Goal: Find contact information: Find contact information

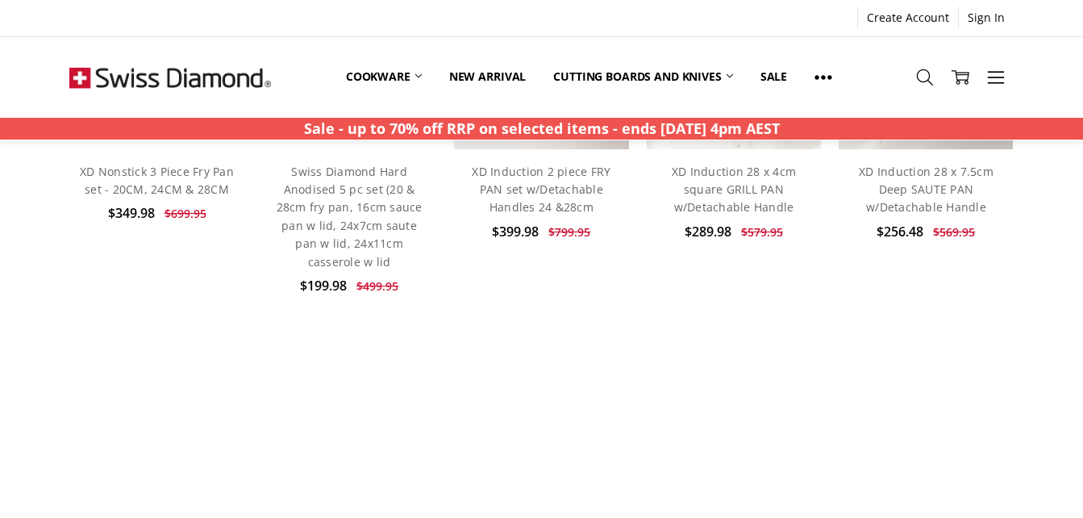
scroll to position [806, 0]
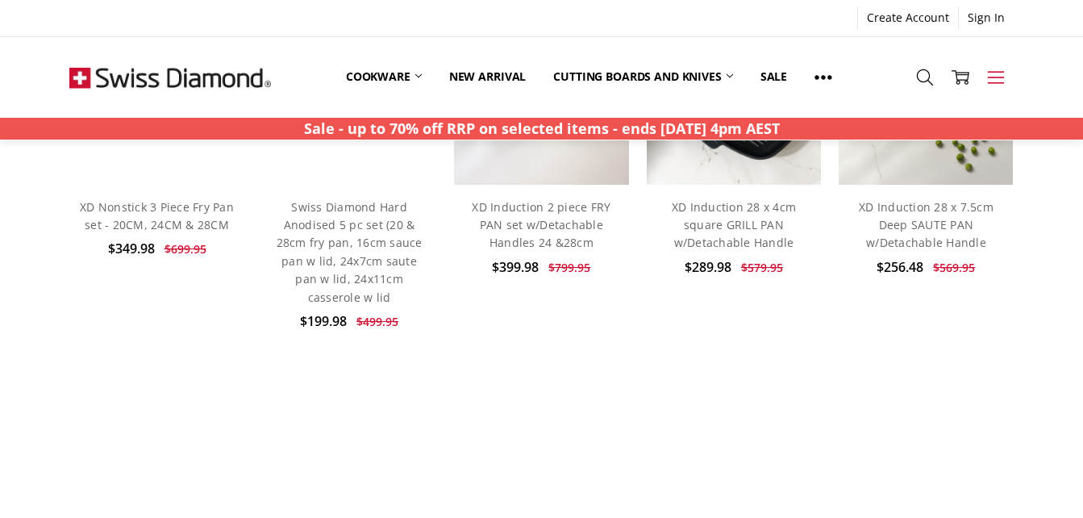
click at [995, 72] on use at bounding box center [995, 78] width 16 height 12
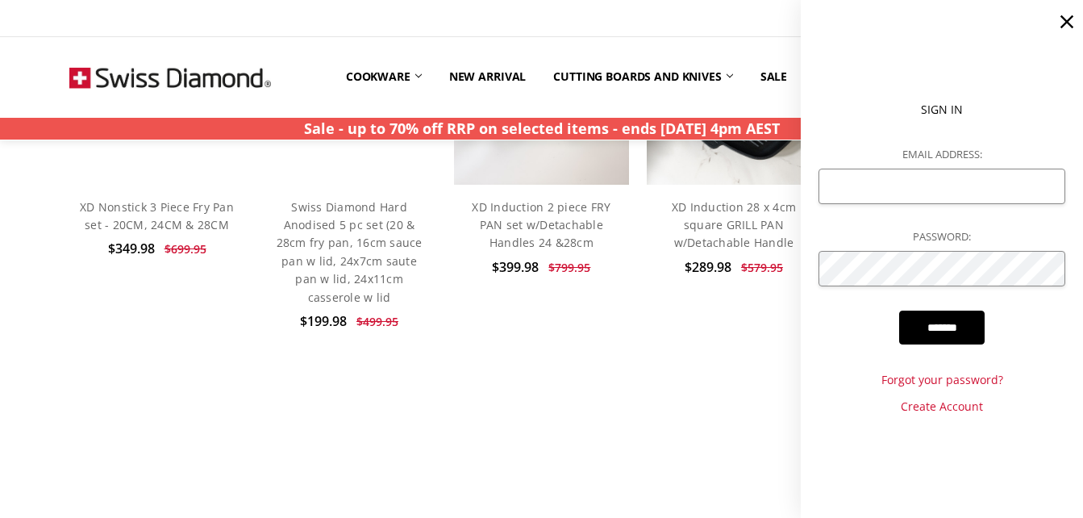
click at [1061, 23] on icon at bounding box center [1066, 21] width 23 height 23
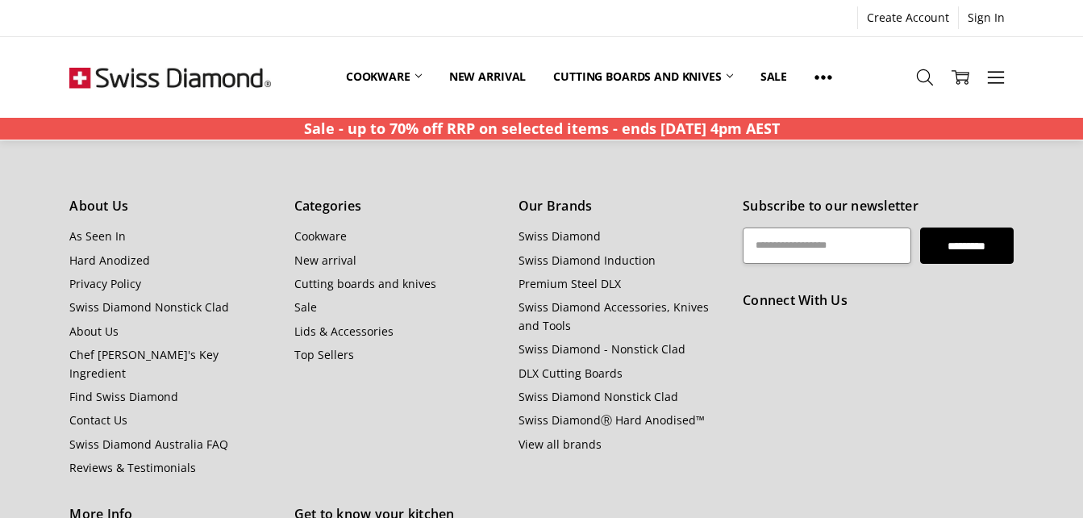
scroll to position [1906, 0]
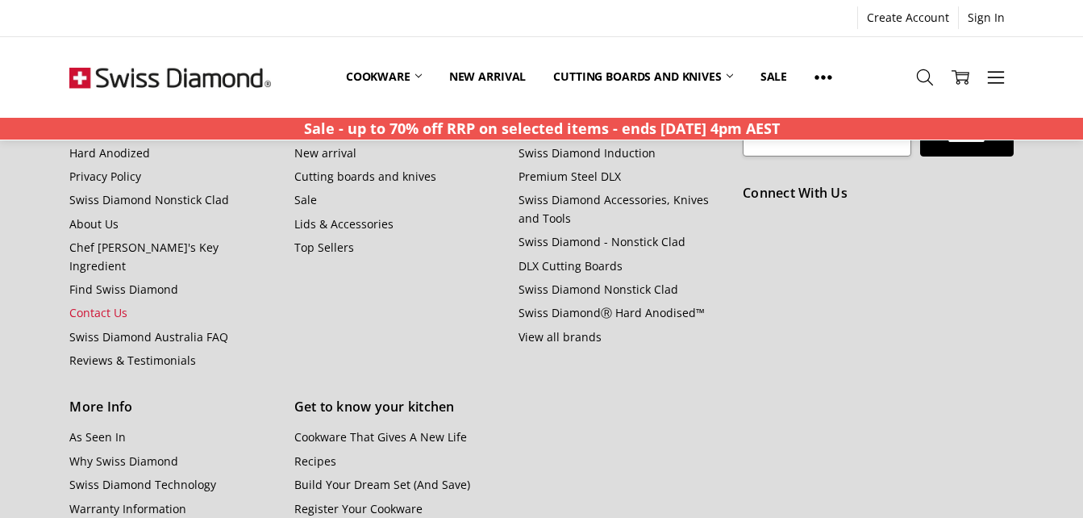
click at [110, 305] on link "Contact Us" at bounding box center [98, 312] width 58 height 15
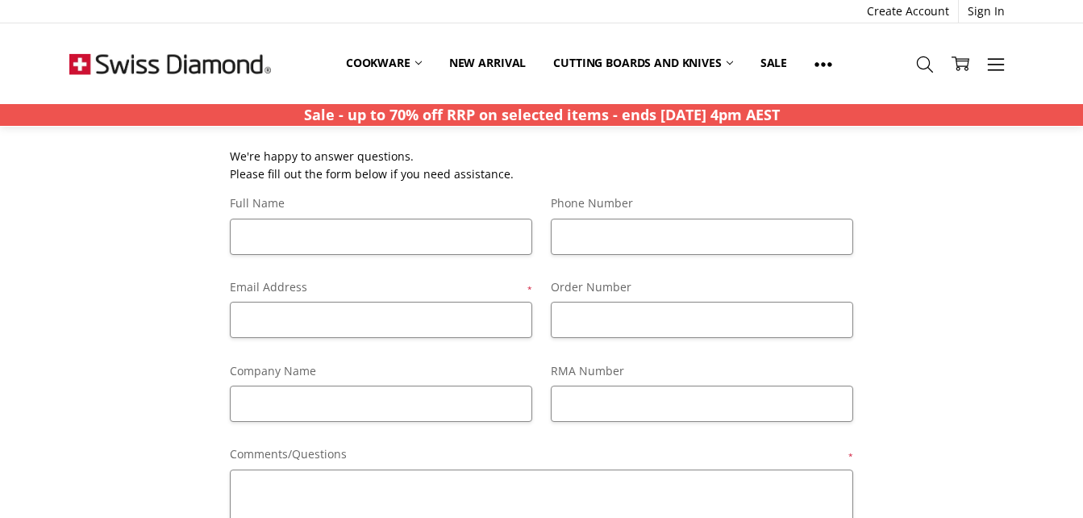
scroll to position [322, 0]
